Goal: Task Accomplishment & Management: Complete application form

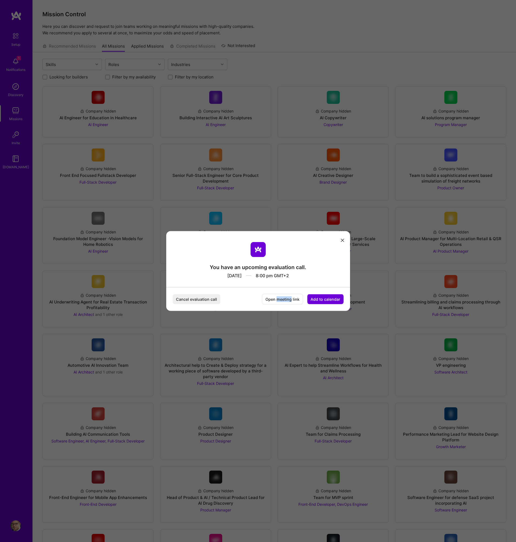
click at [289, 299] on button "Open meeting link" at bounding box center [282, 299] width 41 height 11
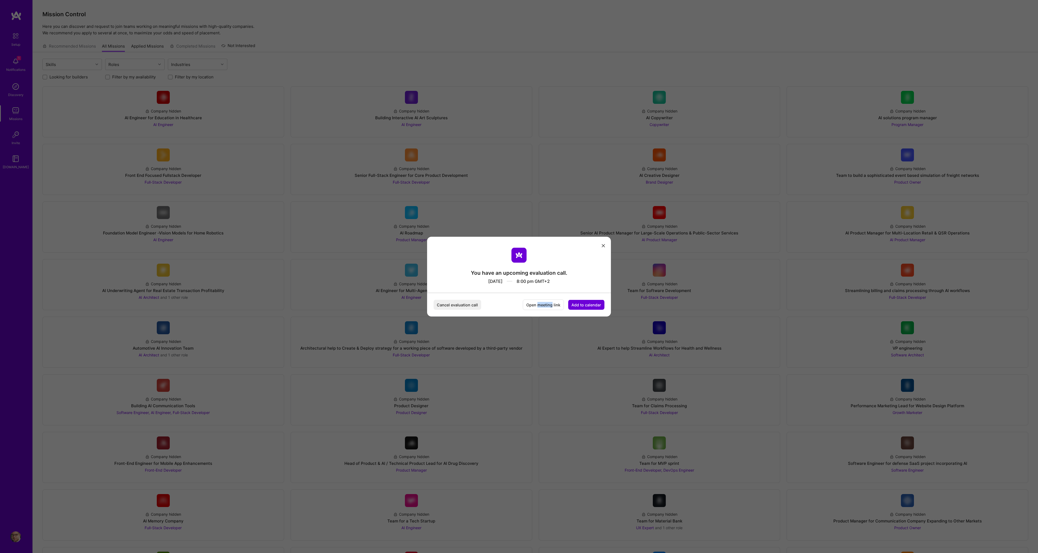
click at [516, 246] on button "modal" at bounding box center [603, 245] width 6 height 9
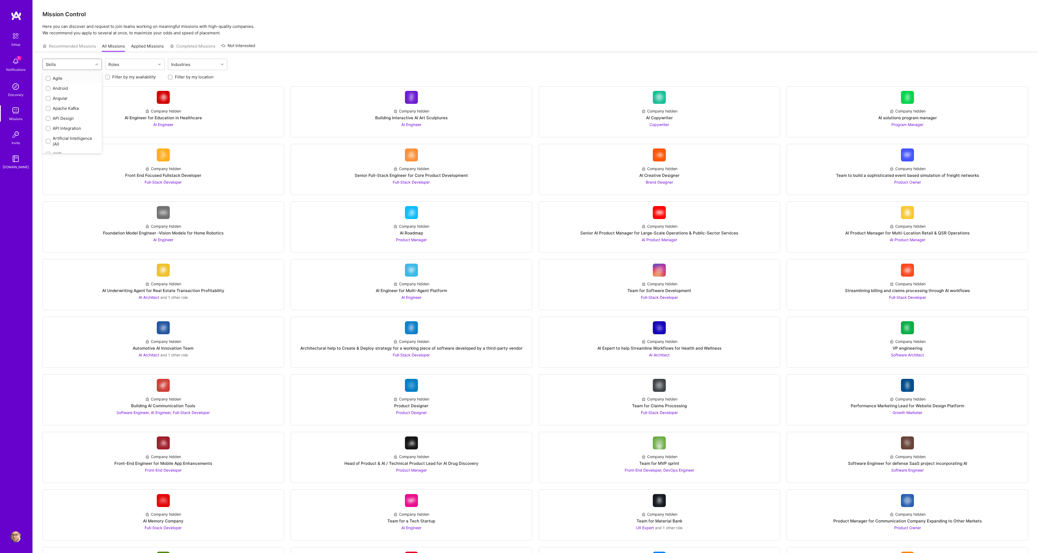
click at [80, 64] on div "Skills" at bounding box center [68, 64] width 51 height 11
click at [57, 92] on div "CI/CD" at bounding box center [72, 93] width 53 height 6
checkbox input "true"
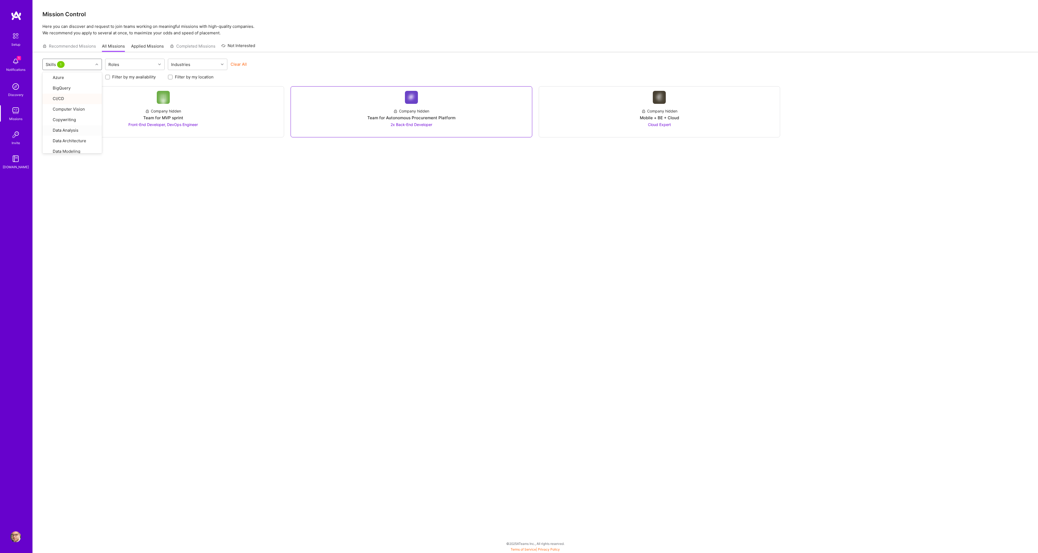
click at [413, 108] on div "Company hidden" at bounding box center [411, 111] width 36 height 6
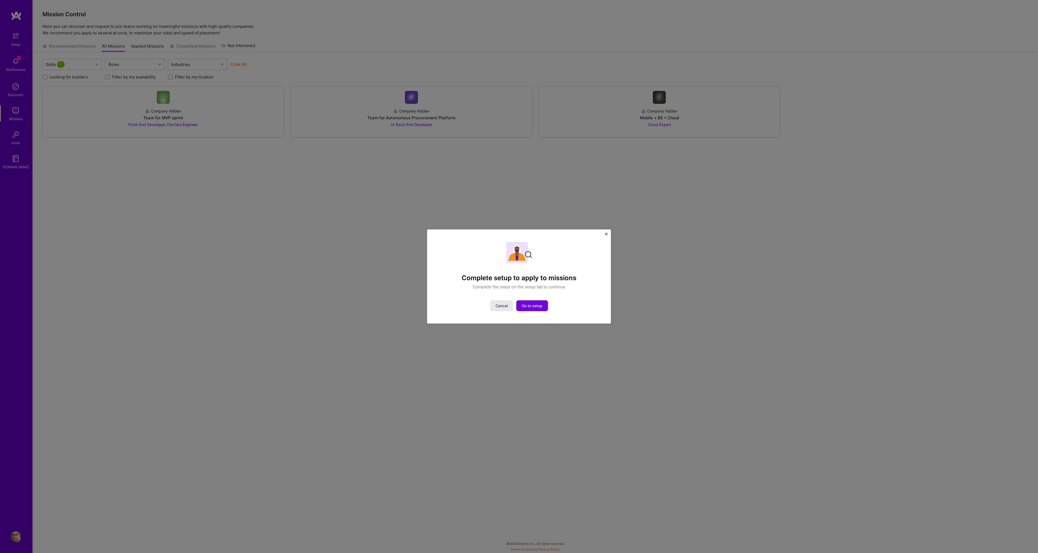
click at [497, 306] on span "Cancel" at bounding box center [502, 305] width 12 height 5
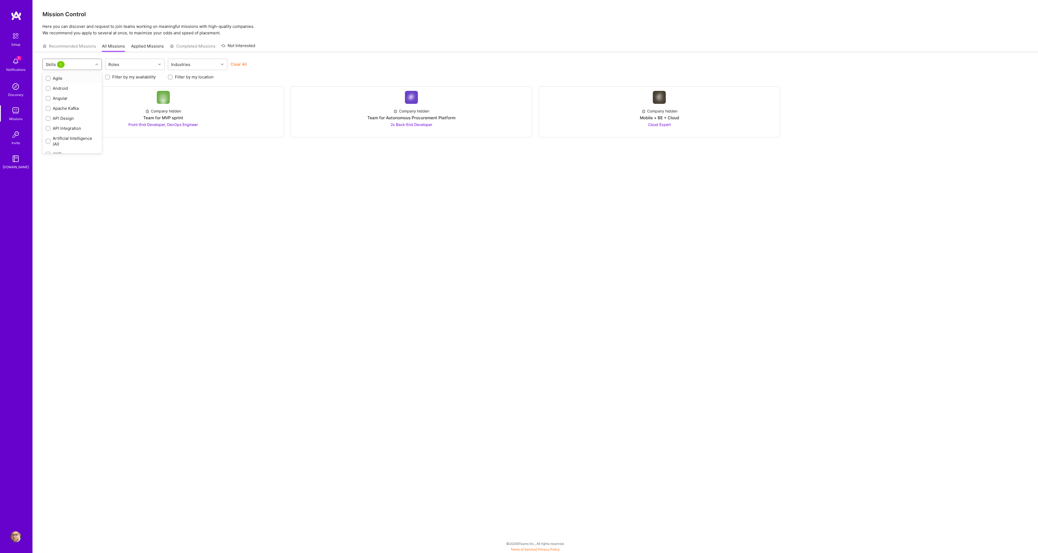
click at [77, 62] on div "Skills 1" at bounding box center [68, 64] width 51 height 11
click at [124, 65] on div "Roles" at bounding box center [130, 64] width 51 height 11
click at [84, 64] on div "Skills 1" at bounding box center [68, 64] width 51 height 11
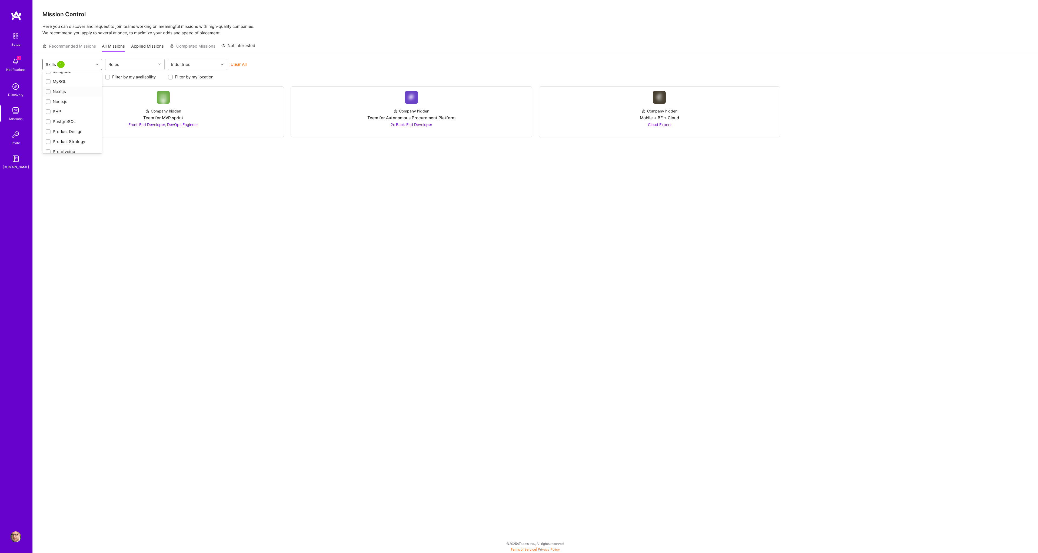
click at [59, 93] on div "Next.js" at bounding box center [72, 92] width 53 height 6
checkbox input "true"
click at [61, 88] on div "Security (Engineering)" at bounding box center [72, 87] width 53 height 6
checkbox input "true"
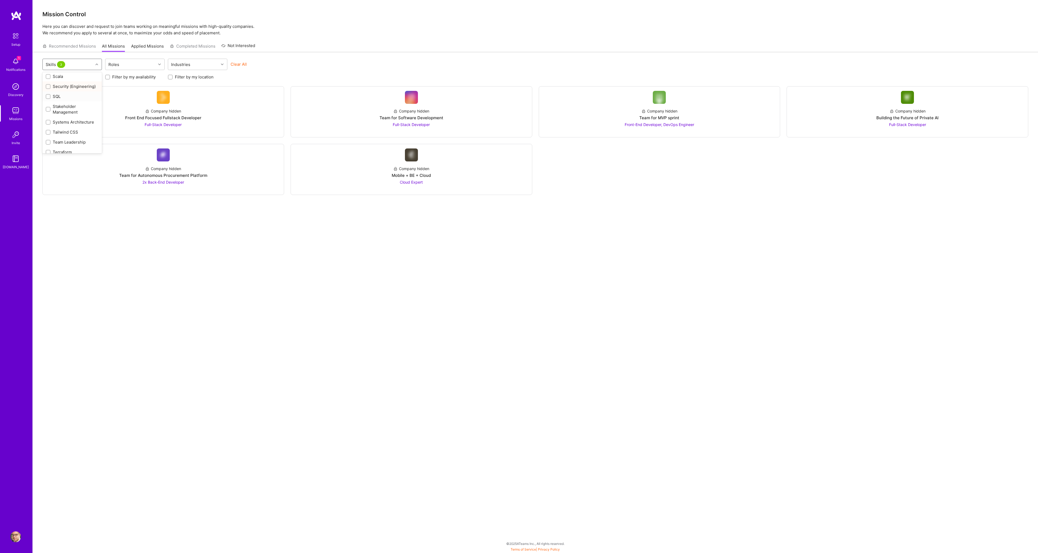
click at [57, 96] on div "SQL" at bounding box center [72, 97] width 53 height 6
checkbox input "true"
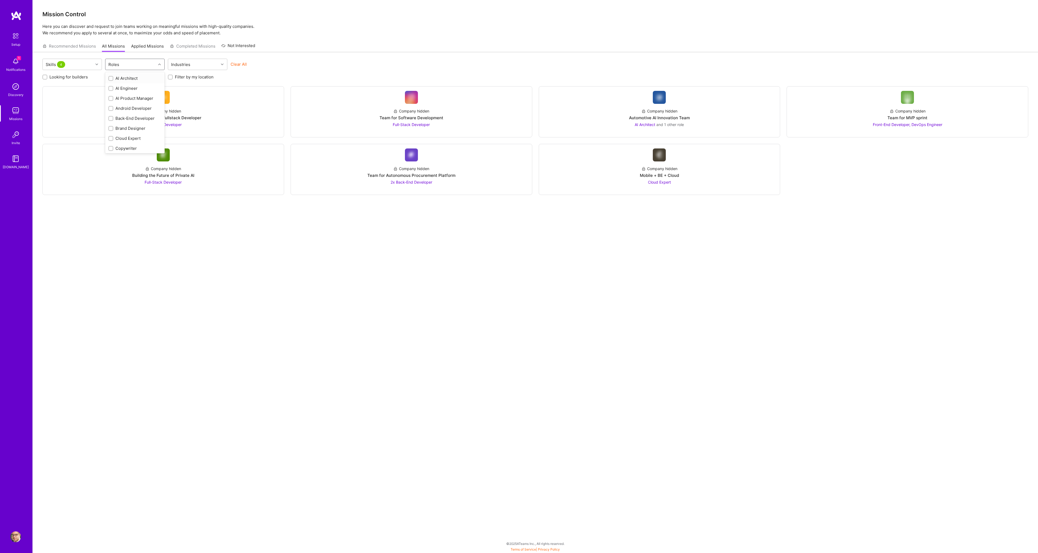
click at [147, 64] on div "Roles" at bounding box center [130, 64] width 51 height 11
click at [134, 110] on div "Software Architect" at bounding box center [134, 108] width 53 height 6
checkbox input "true"
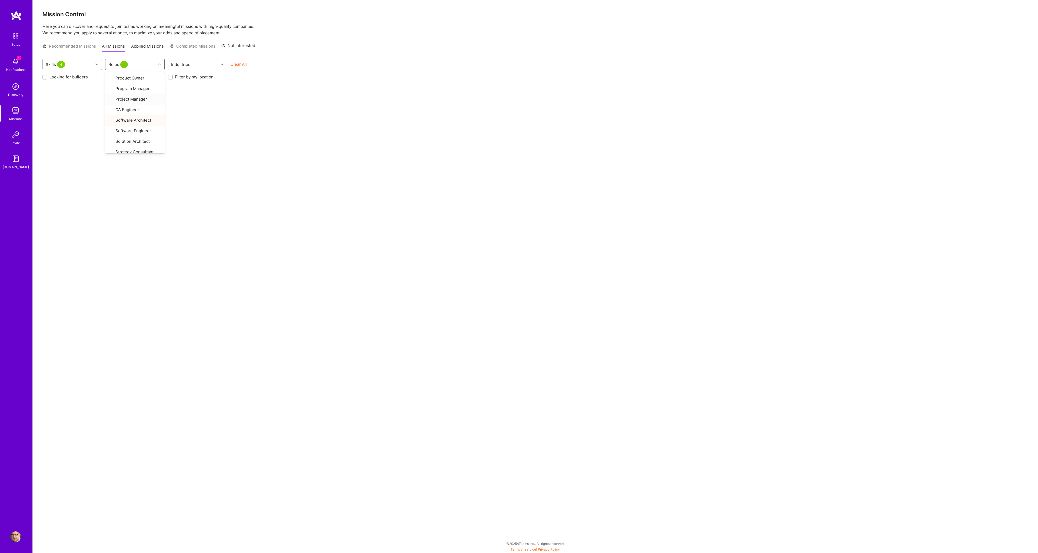
click at [82, 65] on div "Skills 4" at bounding box center [68, 64] width 51 height 11
click at [239, 62] on button "Clear All" at bounding box center [239, 64] width 16 height 6
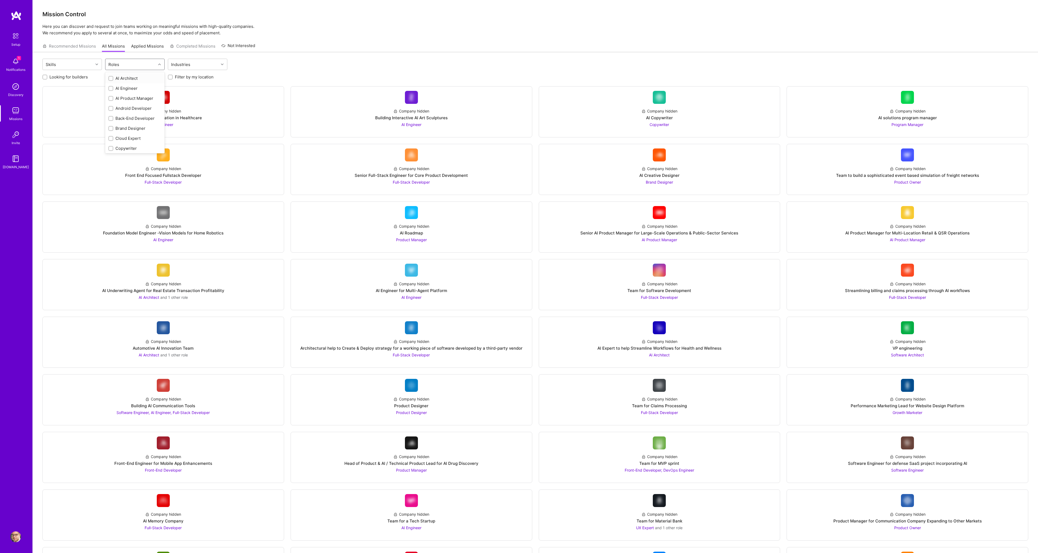
click at [135, 66] on div "Roles" at bounding box center [130, 64] width 51 height 11
click at [136, 118] on div "Back-End Developer" at bounding box center [134, 118] width 53 height 6
checkbox input "true"
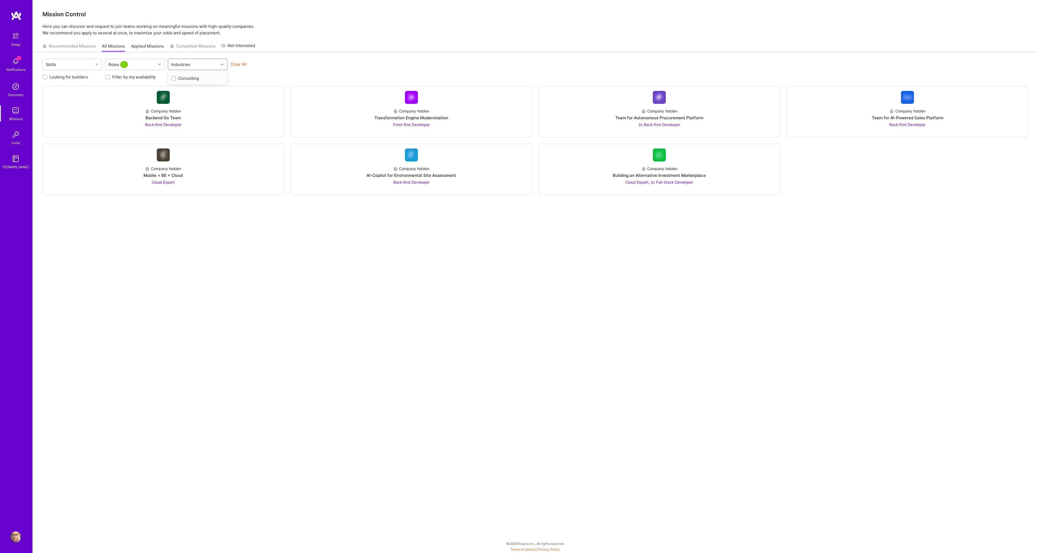
click at [203, 66] on div "Industries" at bounding box center [193, 64] width 51 height 11
click at [14, 36] on img at bounding box center [15, 35] width 11 height 11
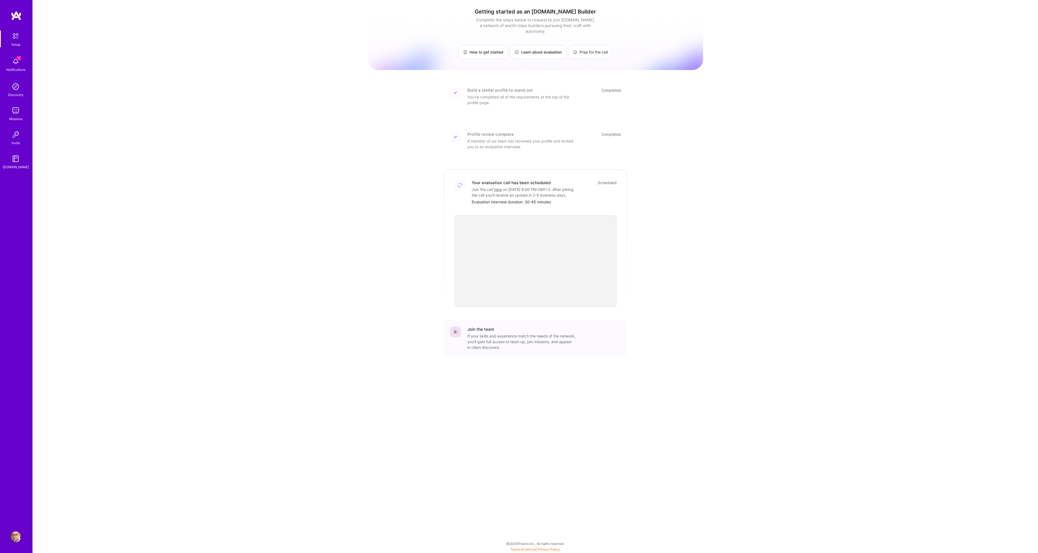
click at [516, 47] on link "Prep for the call" at bounding box center [591, 52] width 44 height 14
